Goal: Transaction & Acquisition: Purchase product/service

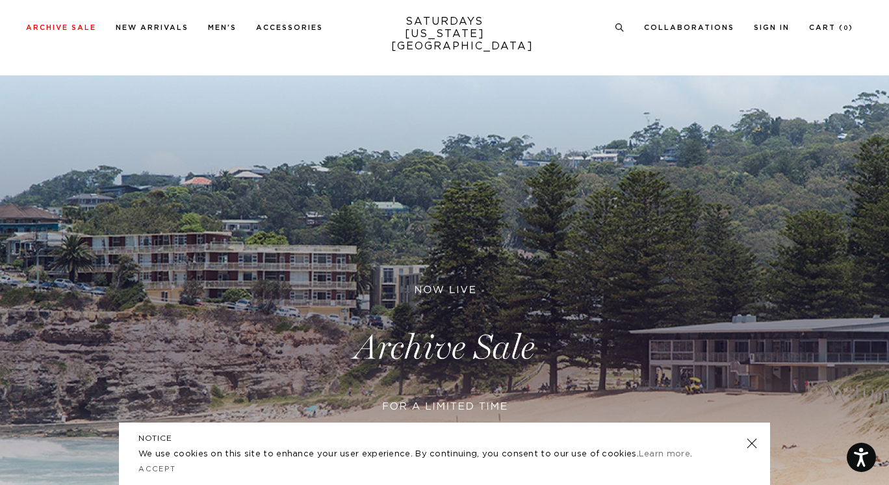
scroll to position [47, 0]
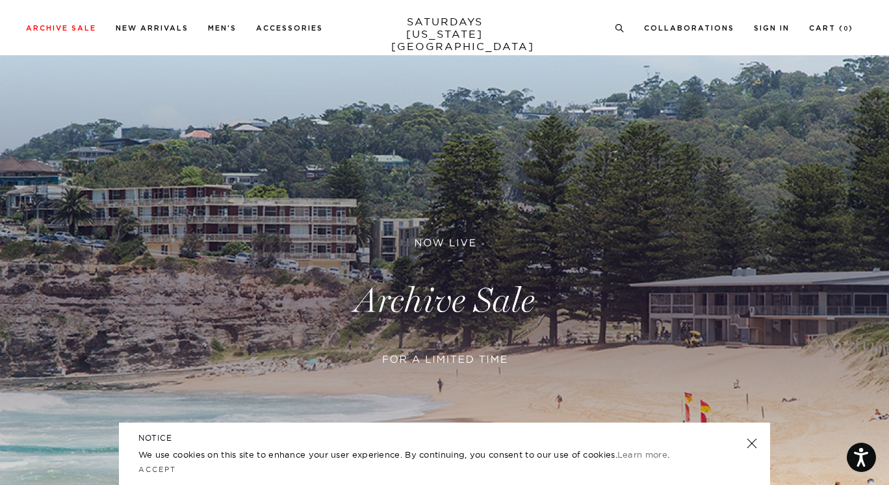
click at [745, 437] on h5 "NOTICE" at bounding box center [444, 438] width 612 height 12
click at [753, 443] on link at bounding box center [752, 443] width 18 height 18
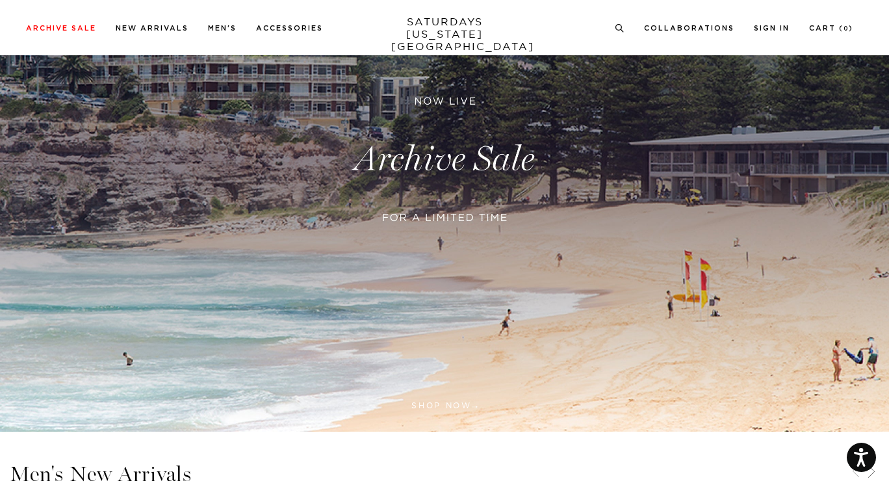
scroll to position [188, 0]
click at [472, 214] on link at bounding box center [444, 160] width 889 height 545
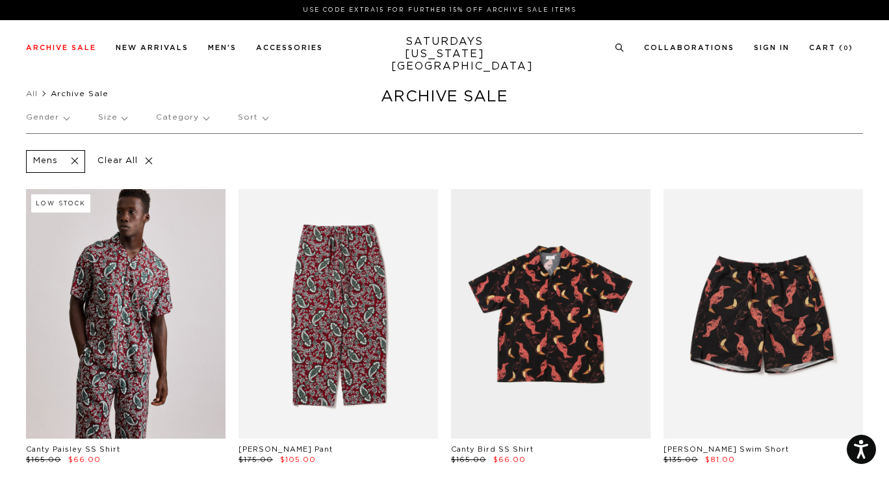
click at [111, 116] on p "Size" at bounding box center [112, 118] width 29 height 30
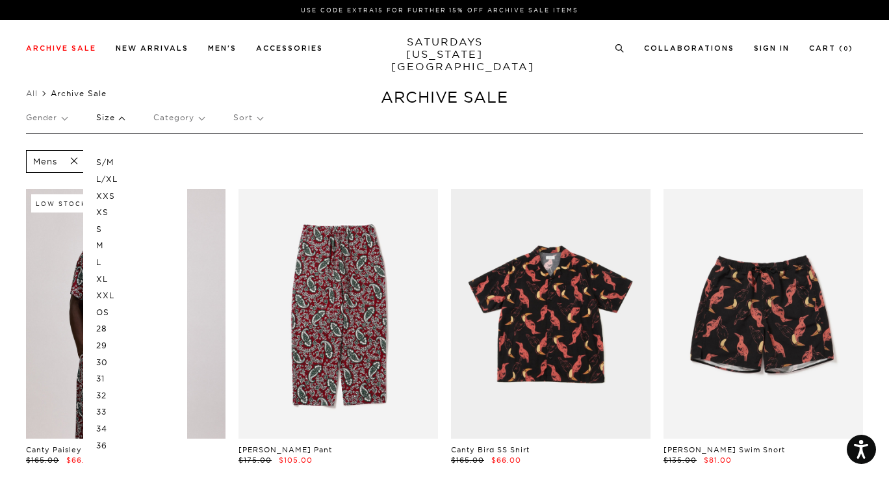
click at [105, 177] on p "L/XL" at bounding box center [135, 179] width 78 height 17
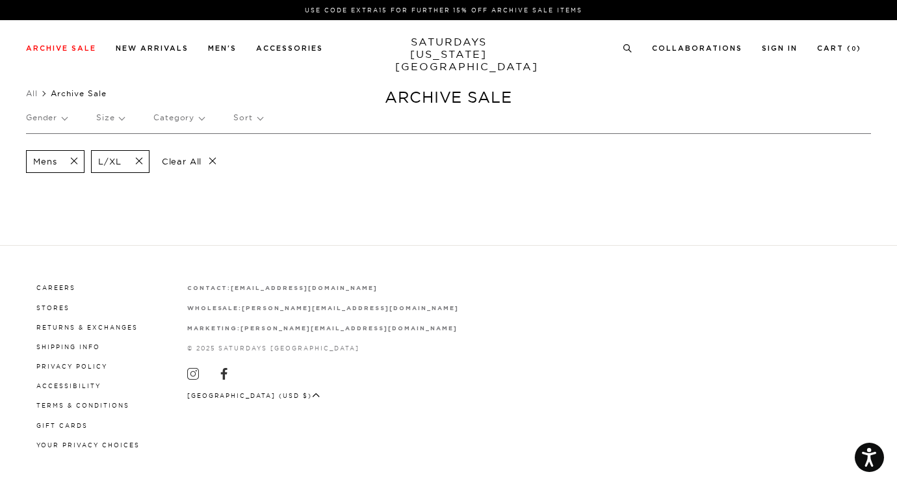
click at [112, 119] on p "Size" at bounding box center [110, 118] width 28 height 30
click at [108, 423] on p "34" at bounding box center [135, 429] width 78 height 17
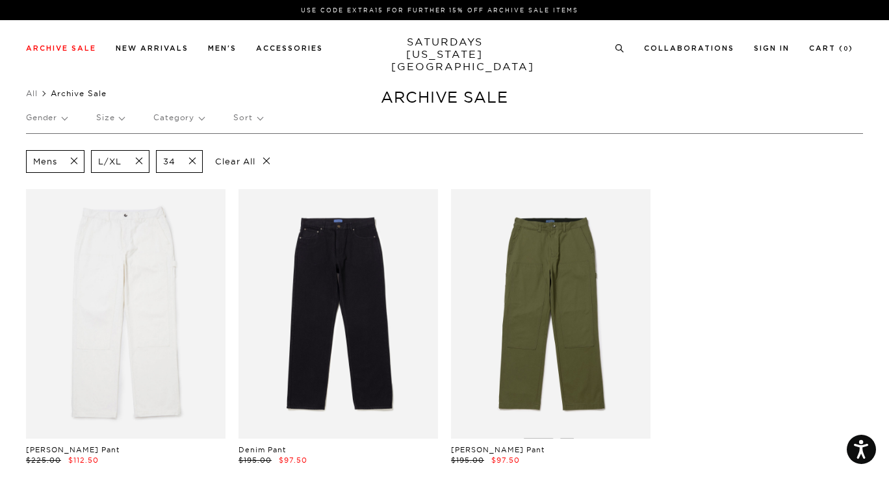
click at [117, 121] on p "Size" at bounding box center [110, 118] width 28 height 30
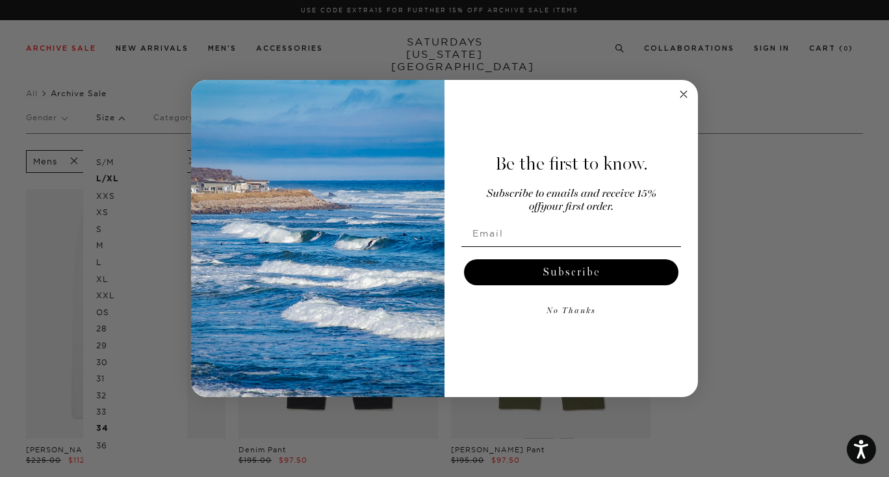
click at [689, 96] on circle "Close dialog" at bounding box center [684, 94] width 15 height 15
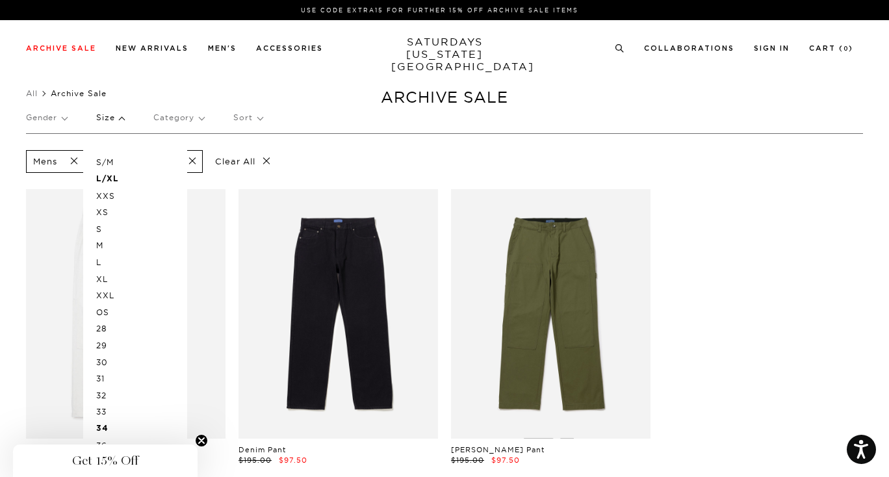
click at [321, 109] on div "Gender Size S/M L/XL XXS XS S M L XL XXL OS 28 29 30 31 32 33 34 36 Category So…" at bounding box center [444, 120] width 837 height 34
click at [813, 177] on div "Mens L/XL 34 Clear All Morris Carpenter Pant $225.00 $112.50 Denim Pant $195.00…" at bounding box center [444, 312] width 837 height 359
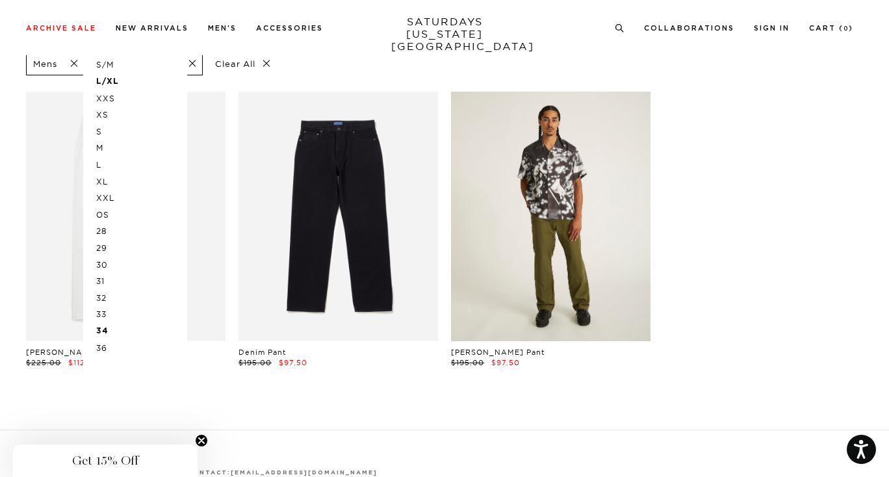
scroll to position [55, 0]
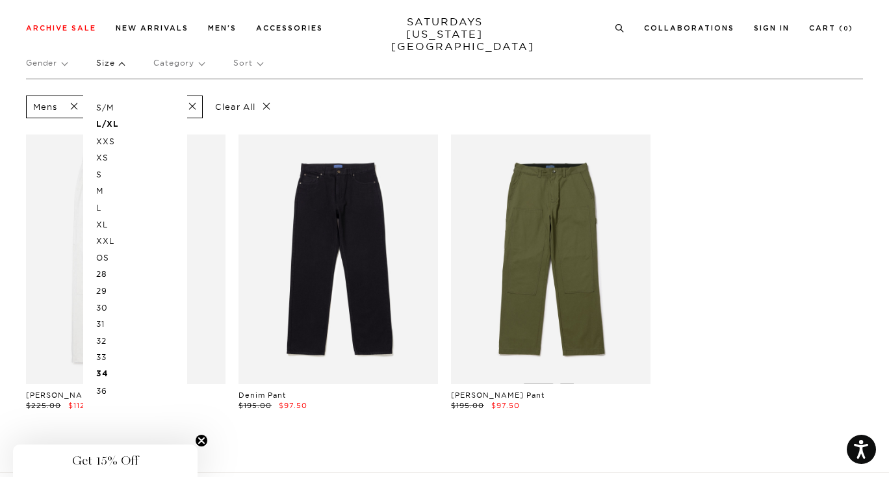
click at [131, 109] on p "S/M" at bounding box center [135, 107] width 78 height 17
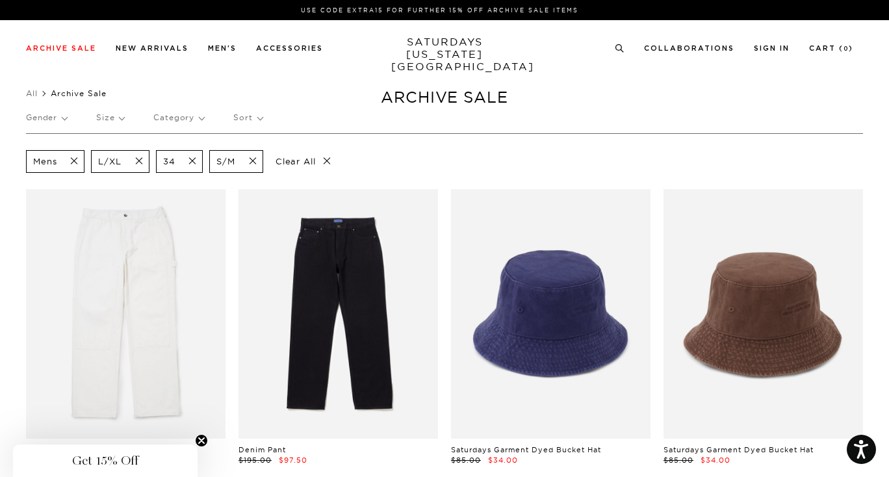
click at [254, 159] on span at bounding box center [248, 161] width 27 height 12
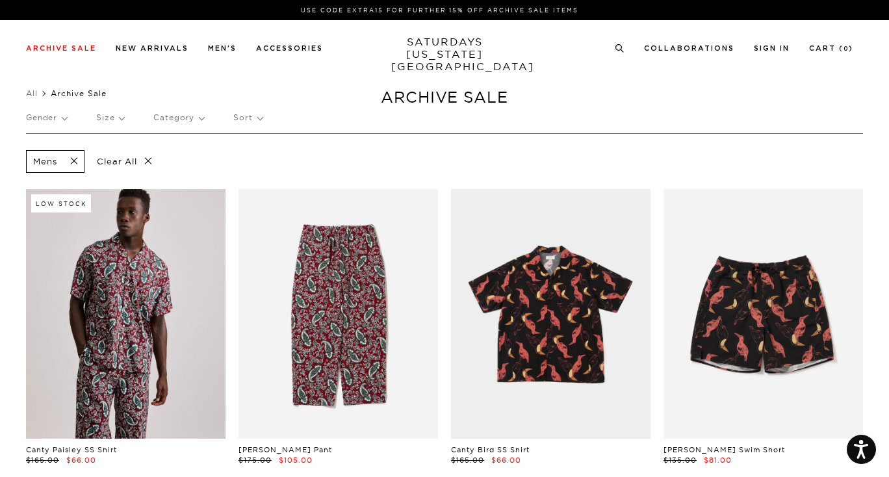
click at [117, 114] on p "Size" at bounding box center [110, 118] width 28 height 30
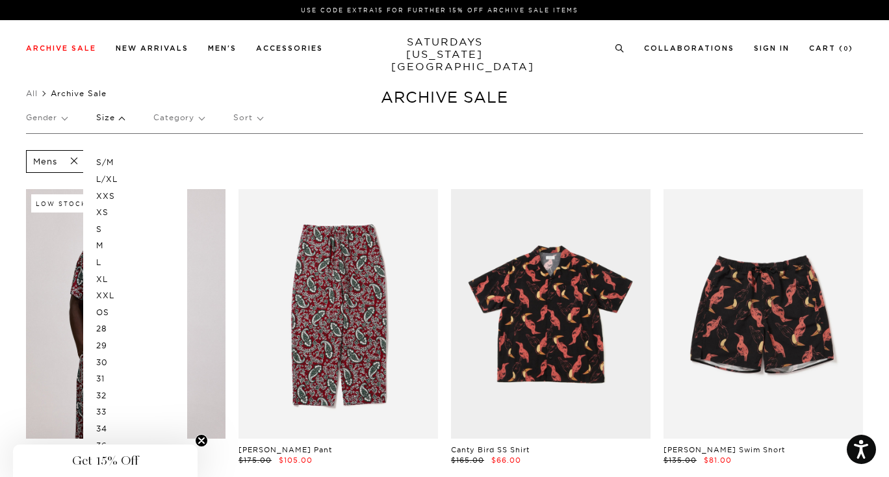
click at [98, 259] on p "L" at bounding box center [135, 262] width 78 height 17
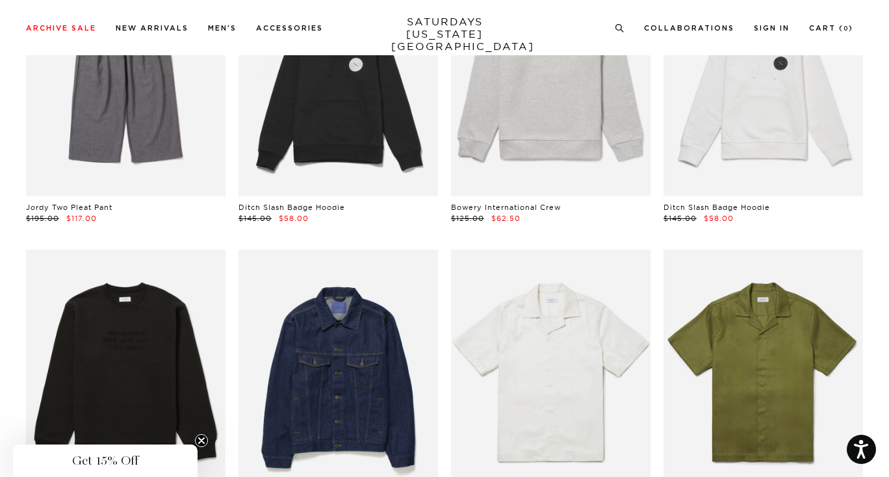
scroll to position [2425, 5]
